Goal: Navigation & Orientation: Find specific page/section

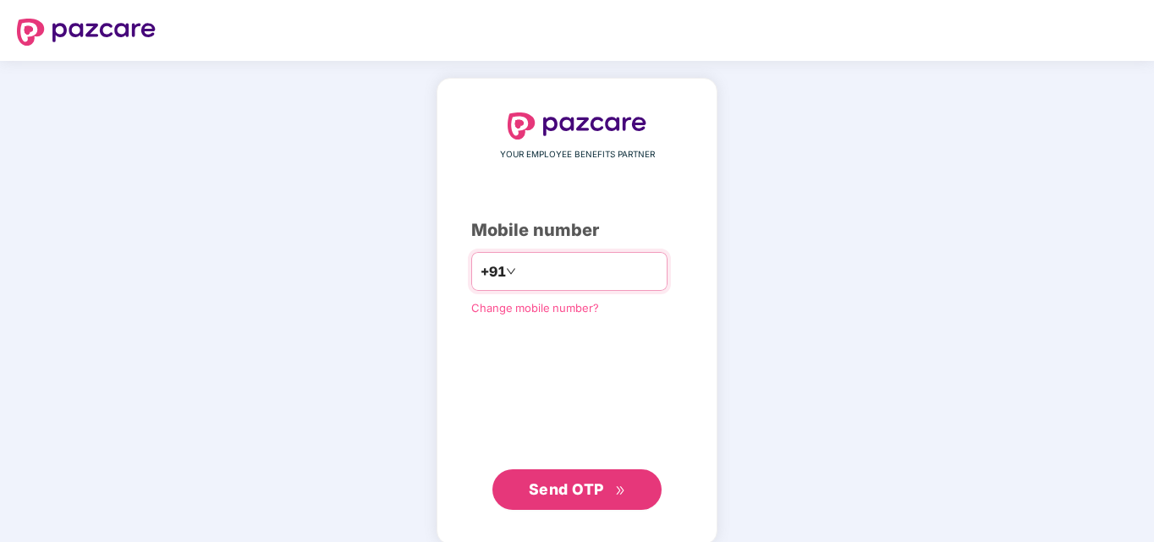
type input "**********"
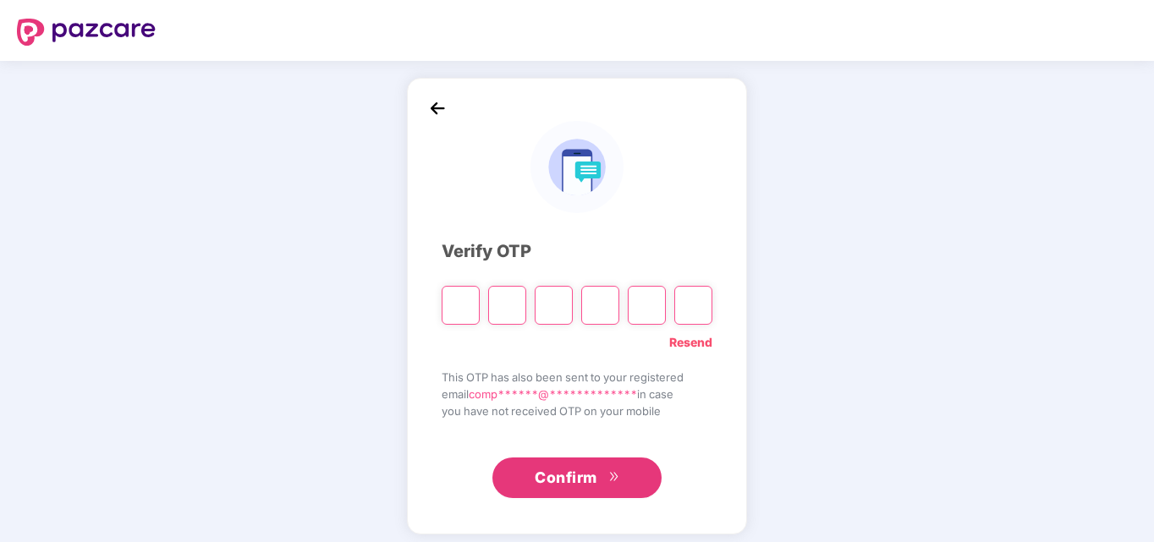
type input "*"
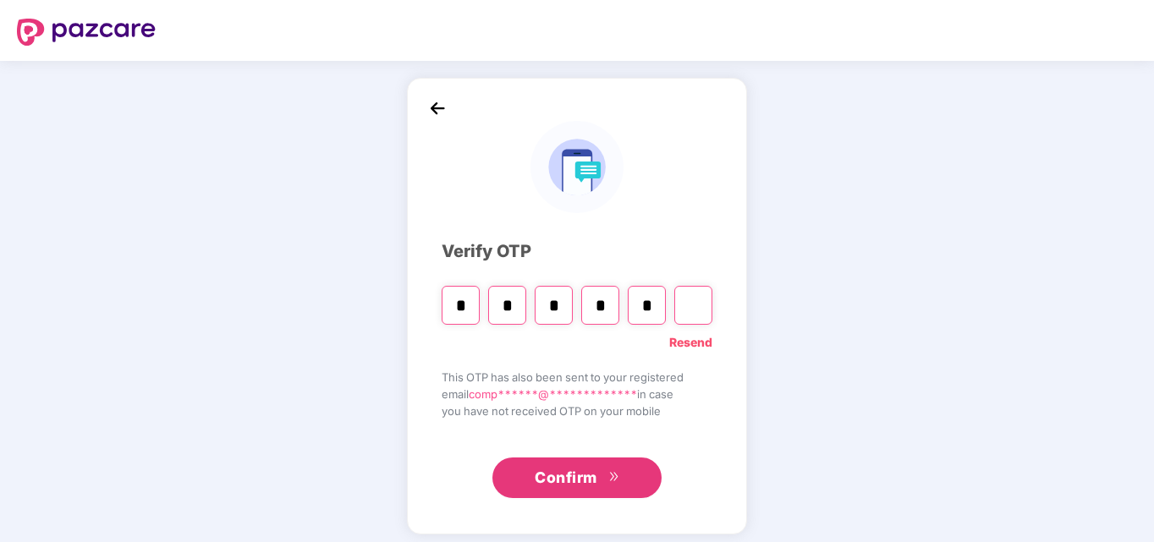
type input "*"
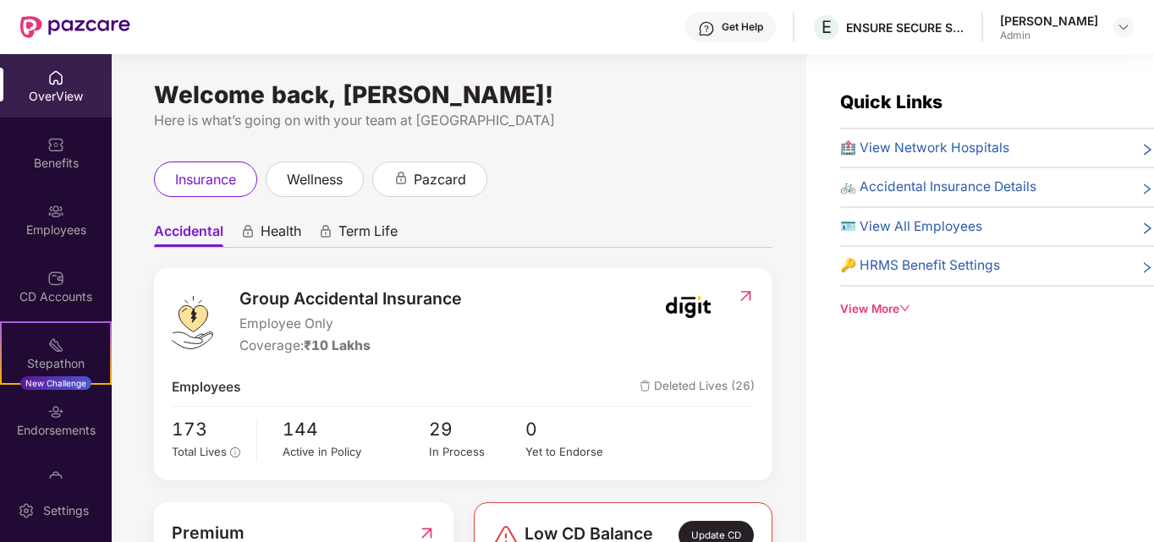
click at [960, 434] on div "Quick Links 🏥 View Network Hospitals 🚲 Accidental Insurance Details 🪪 View All …" at bounding box center [980, 325] width 348 height 542
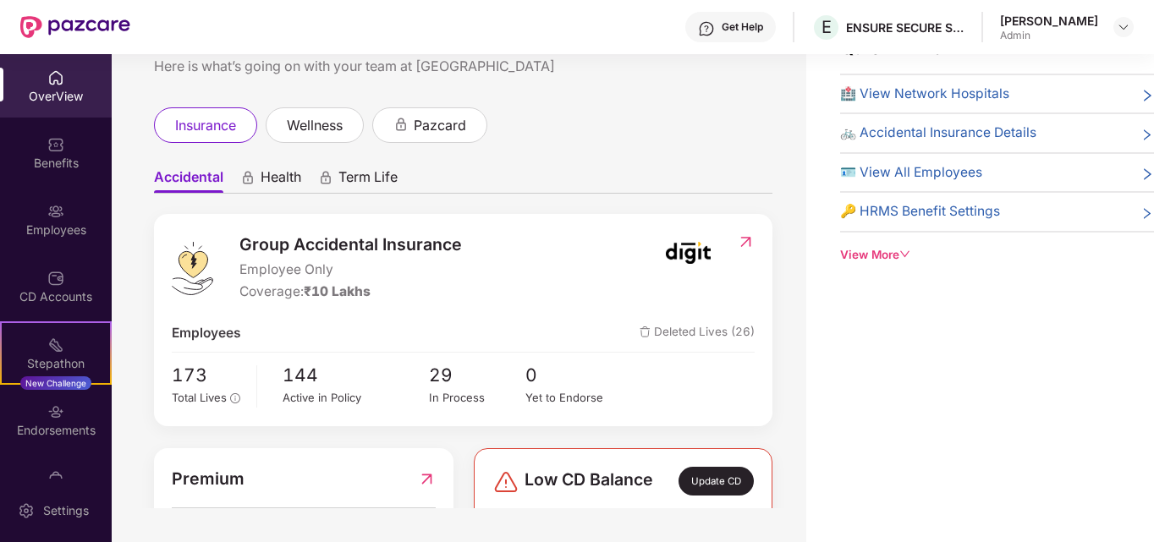
click at [868, 377] on div "Quick Links 🏥 View Network Hospitals 🚲 Accidental Insurance Details 🪪 View All …" at bounding box center [980, 271] width 348 height 542
click at [54, 422] on div "Endorsements" at bounding box center [56, 430] width 112 height 17
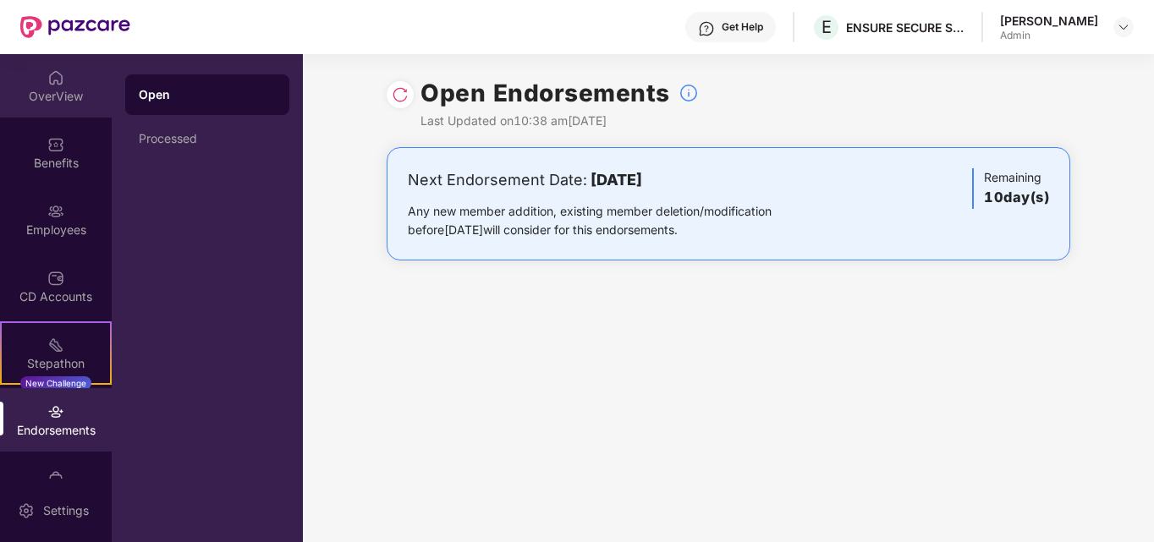
click at [48, 97] on div "OverView" at bounding box center [56, 96] width 112 height 17
